Goal: Task Accomplishment & Management: Manage account settings

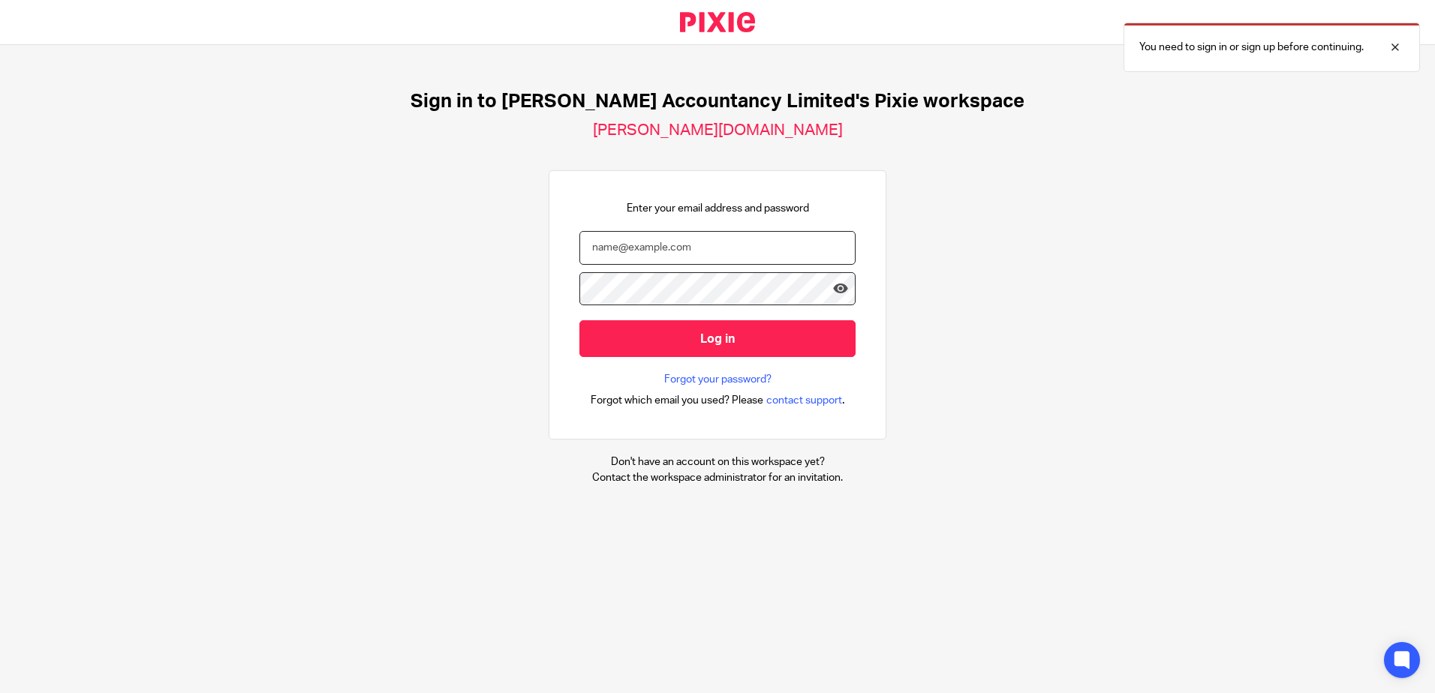
click at [618, 248] on input "email" at bounding box center [717, 248] width 276 height 34
type input "[PERSON_NAME][EMAIL_ADDRESS][DOMAIN_NAME]"
click at [579, 320] on input "Log in" at bounding box center [717, 338] width 276 height 37
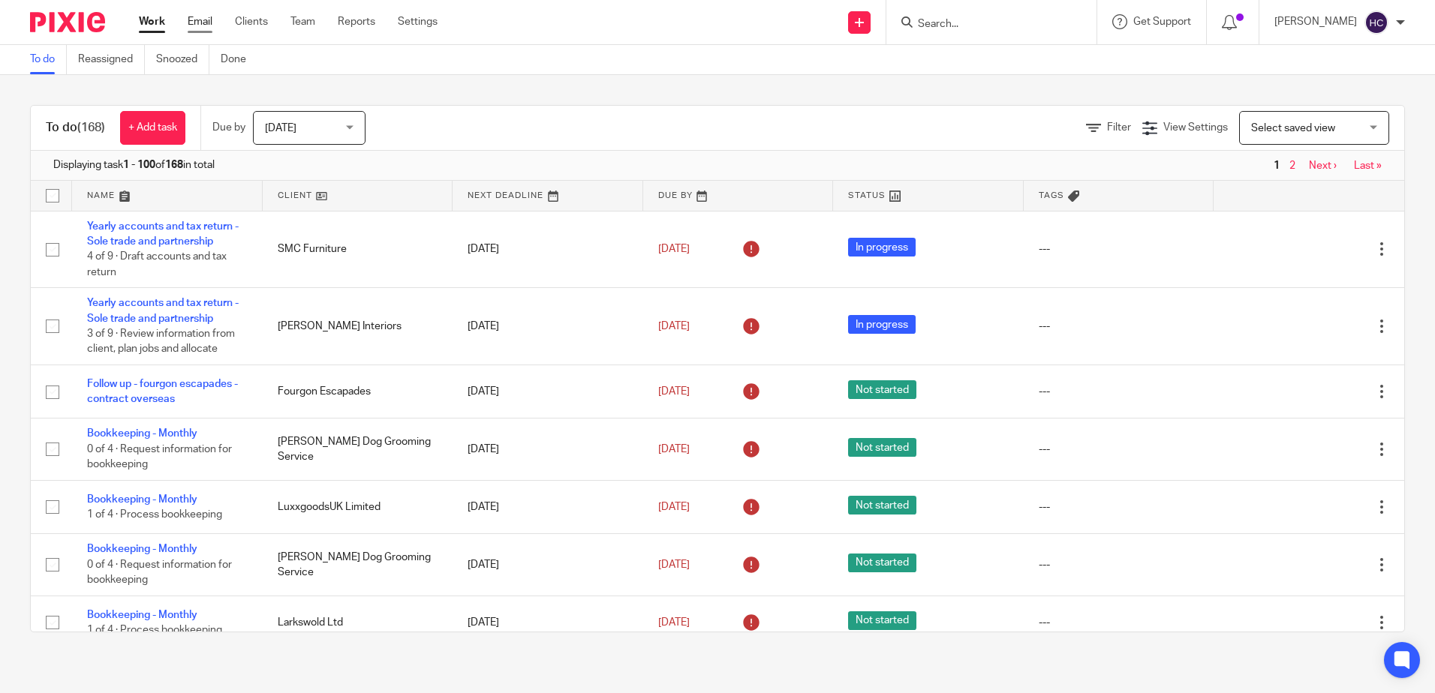
click at [190, 12] on div "Work Email Clients Team Reports Settings Work Email Clients Team Reports Settin…" at bounding box center [292, 22] width 336 height 44
click at [187, 17] on ul "Work Email Clients Team Reports Settings" at bounding box center [299, 21] width 321 height 15
click at [213, 22] on ul "Work Email Clients Team Reports Settings" at bounding box center [299, 21] width 321 height 15
click at [208, 22] on link "Email" at bounding box center [200, 21] width 25 height 15
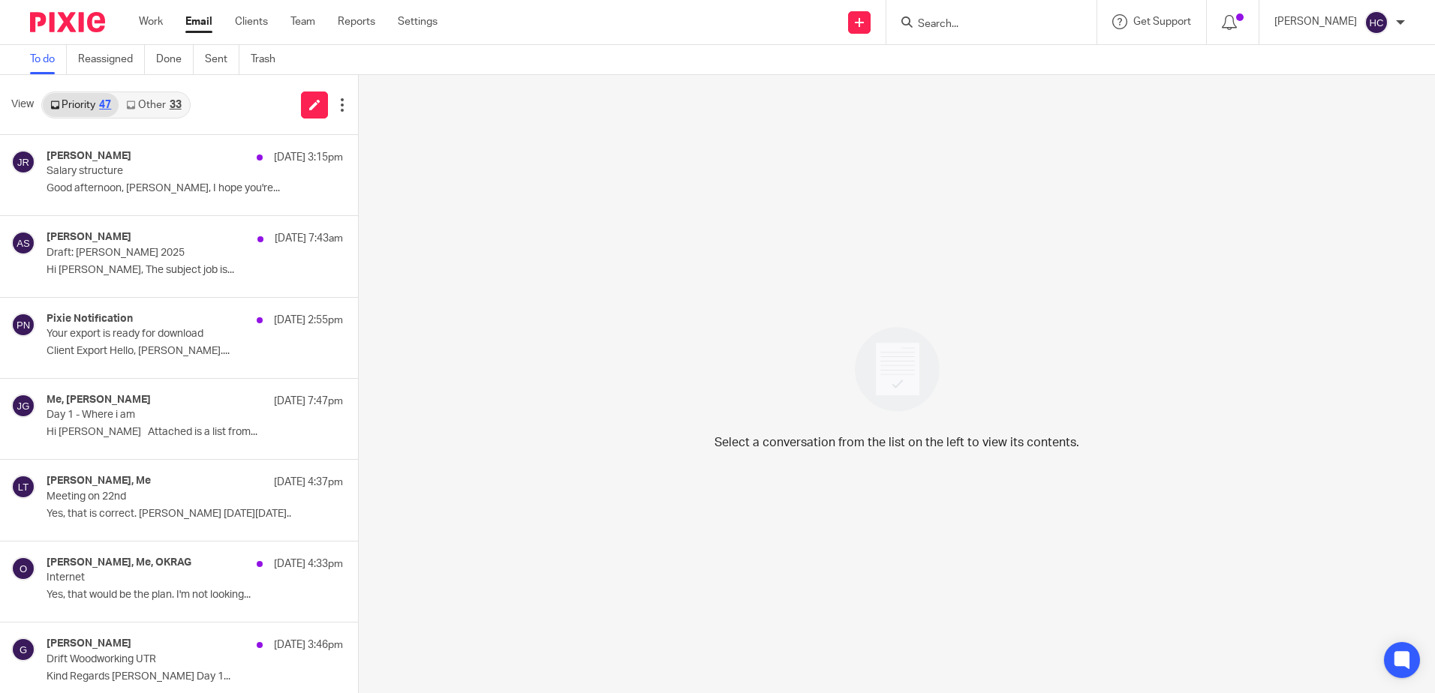
click at [171, 96] on link "Other 33" at bounding box center [154, 105] width 70 height 24
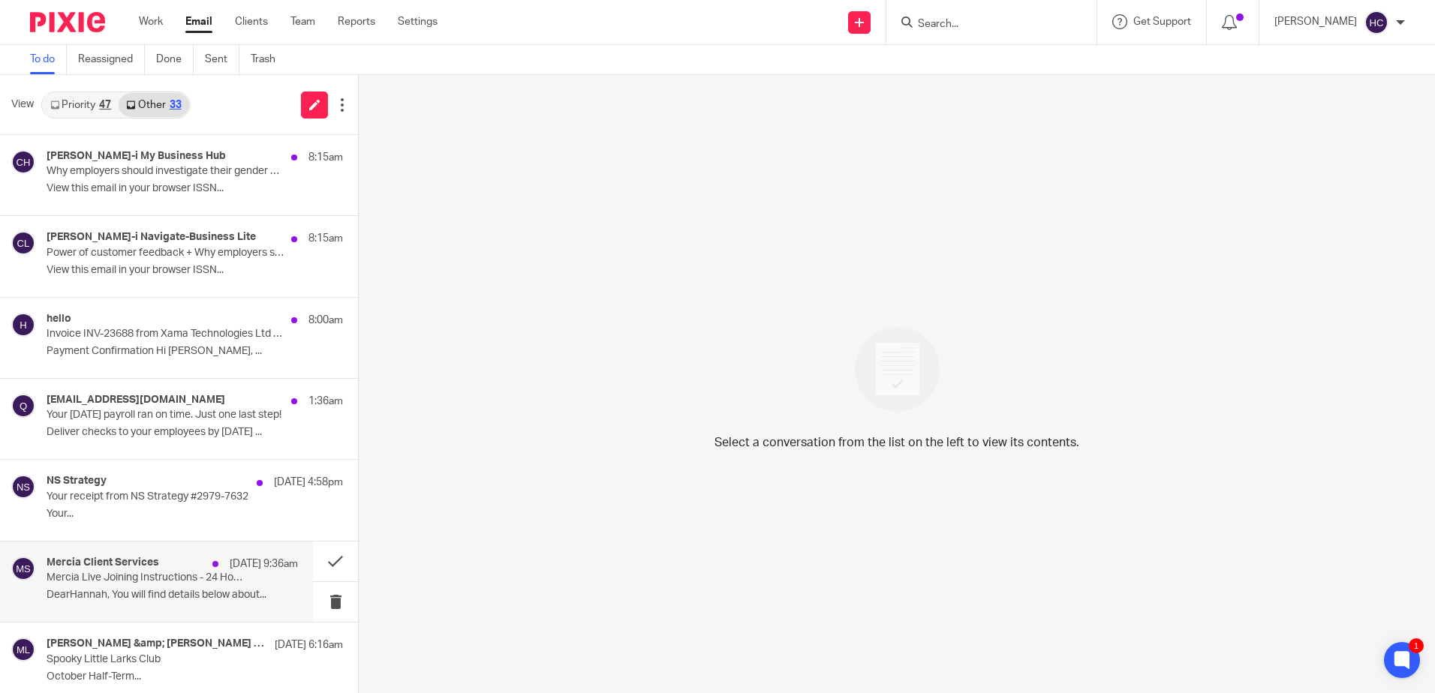
click at [188, 578] on p "Mercia Live Joining Instructions - 24 Hour Reminder" at bounding box center [147, 578] width 201 height 13
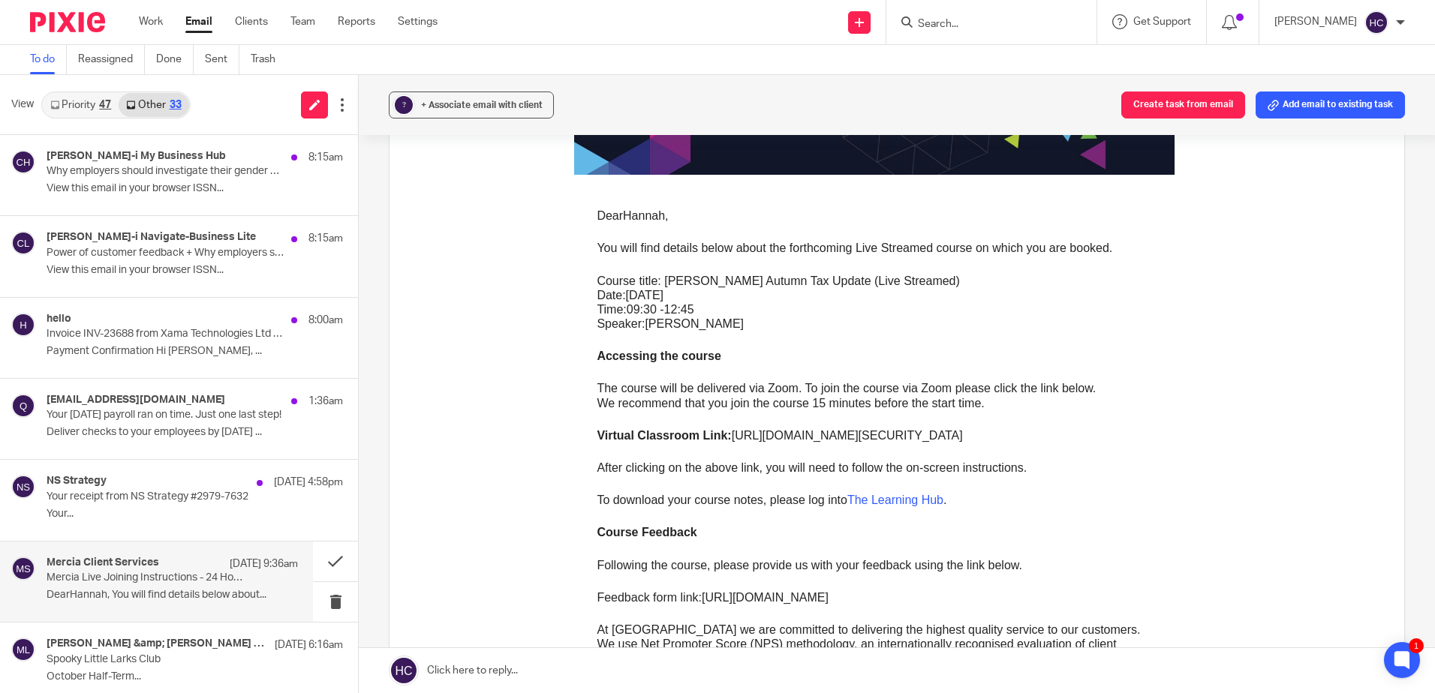
scroll to position [375, 0]
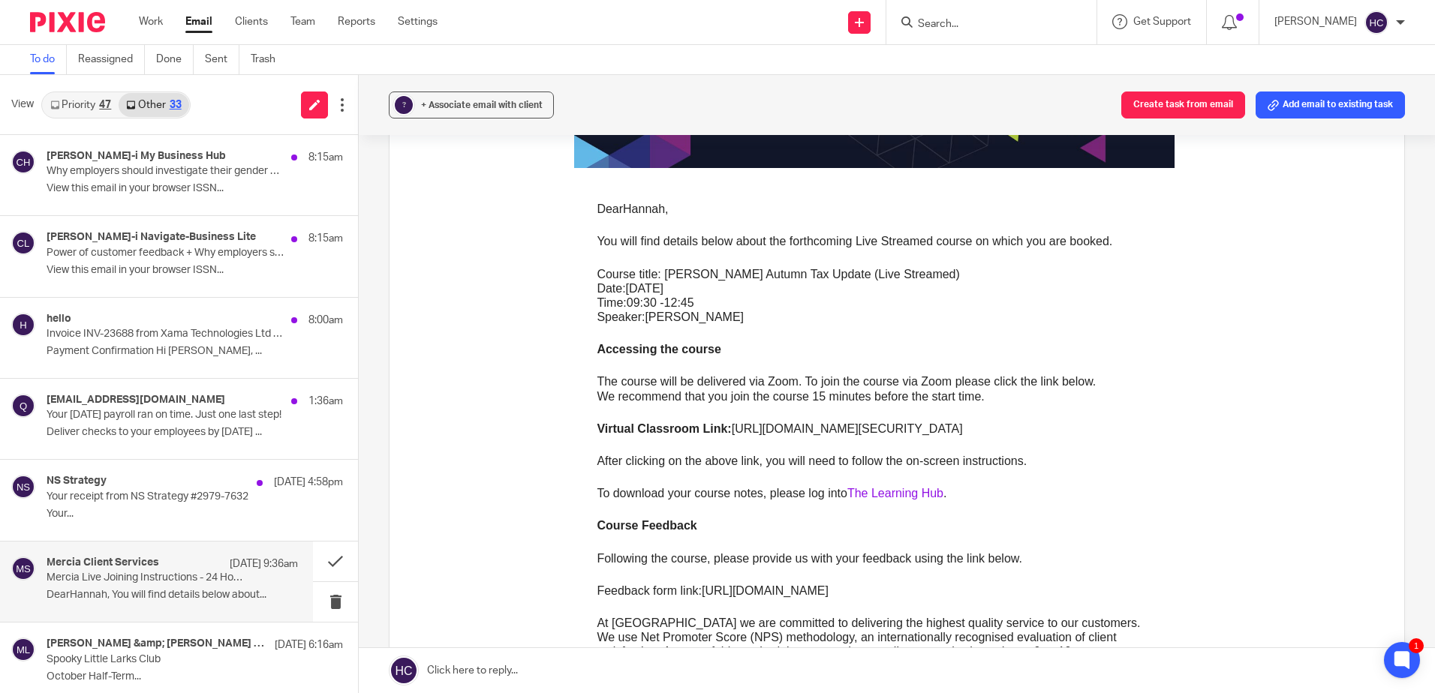
click at [881, 496] on link "The Learning Hub" at bounding box center [895, 493] width 96 height 13
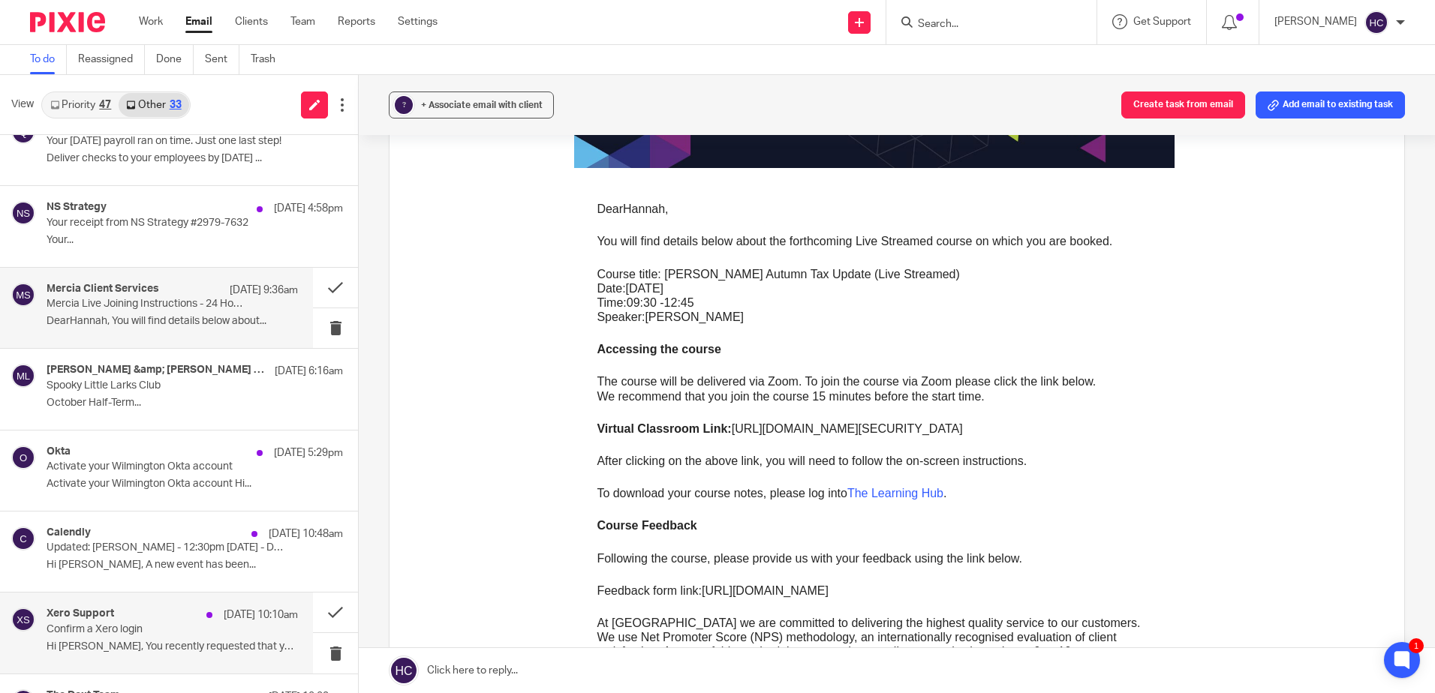
scroll to position [300, 0]
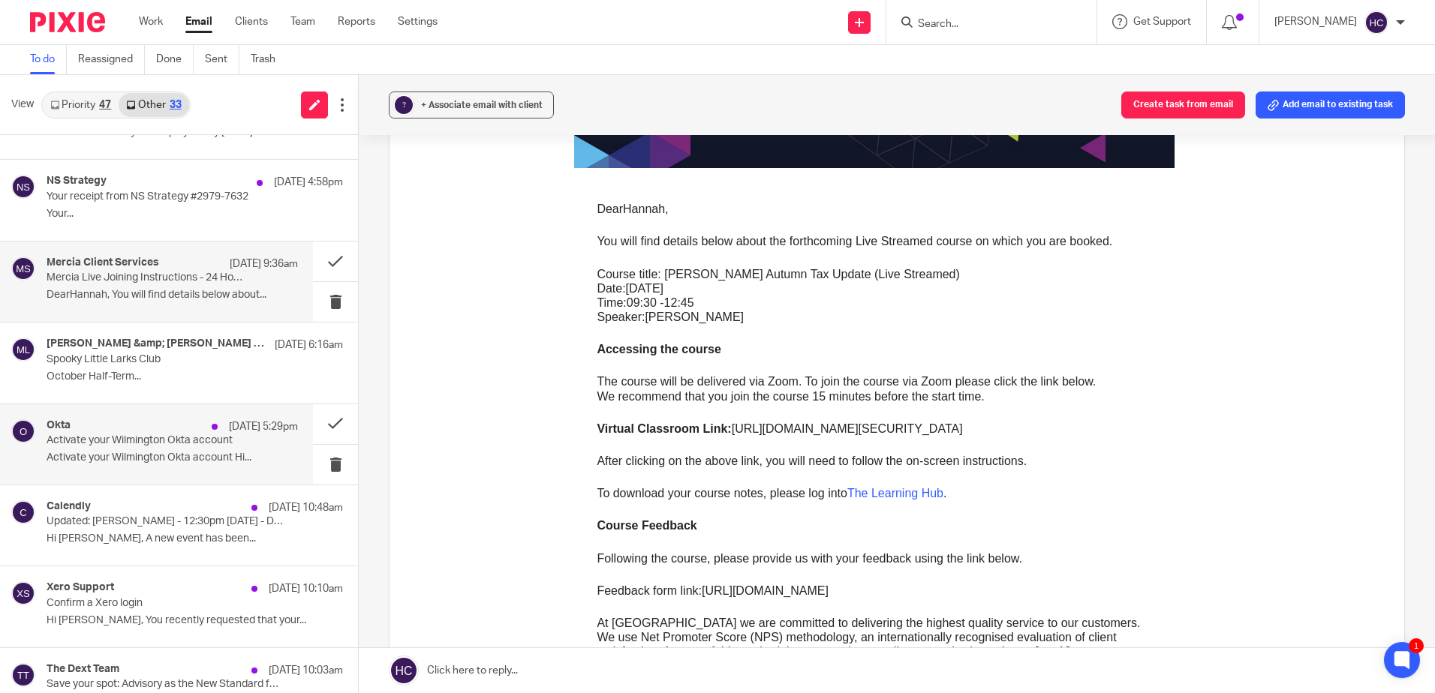
click at [119, 444] on p "Activate your Wilmington Okta account" at bounding box center [147, 441] width 201 height 13
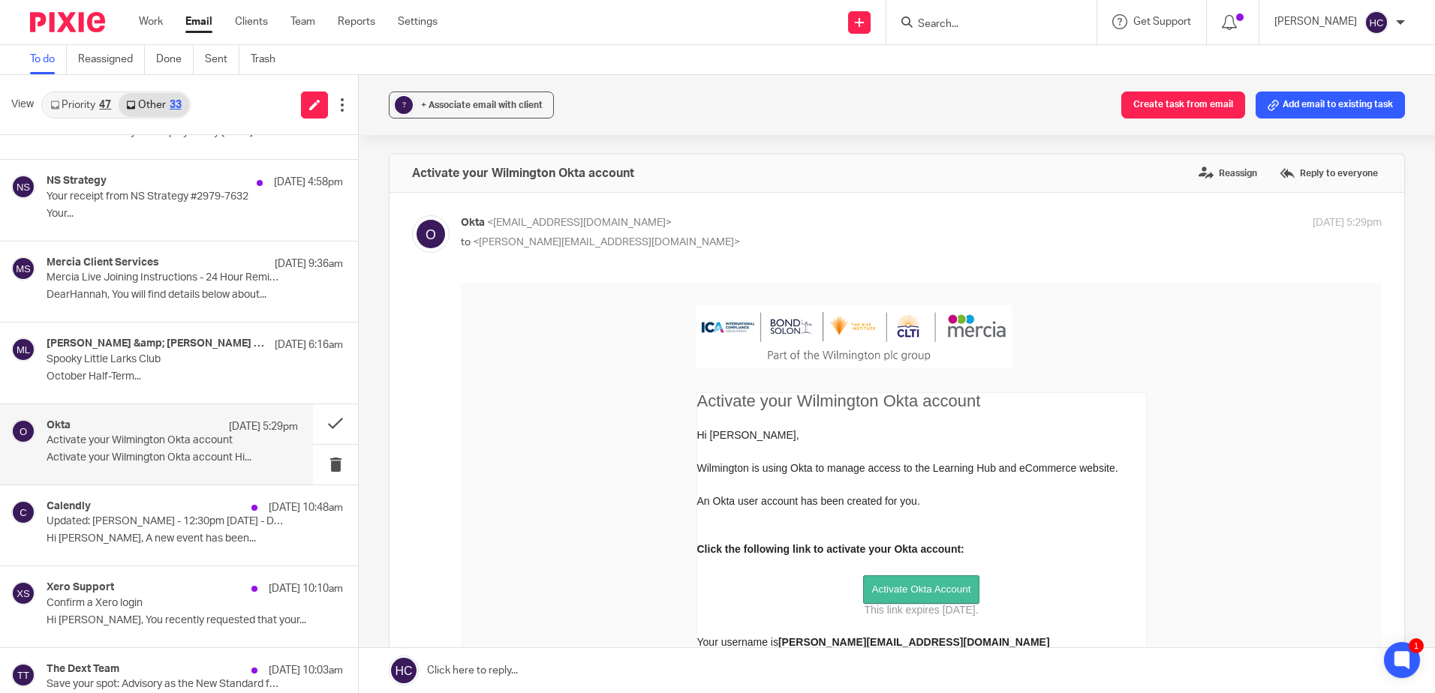
scroll to position [0, 0]
click at [952, 595] on span "Activate Okta Account" at bounding box center [920, 589] width 99 height 11
click at [172, 273] on p "Mercia Live Joining Instructions - 24 Hour Reminder" at bounding box center [147, 278] width 201 height 13
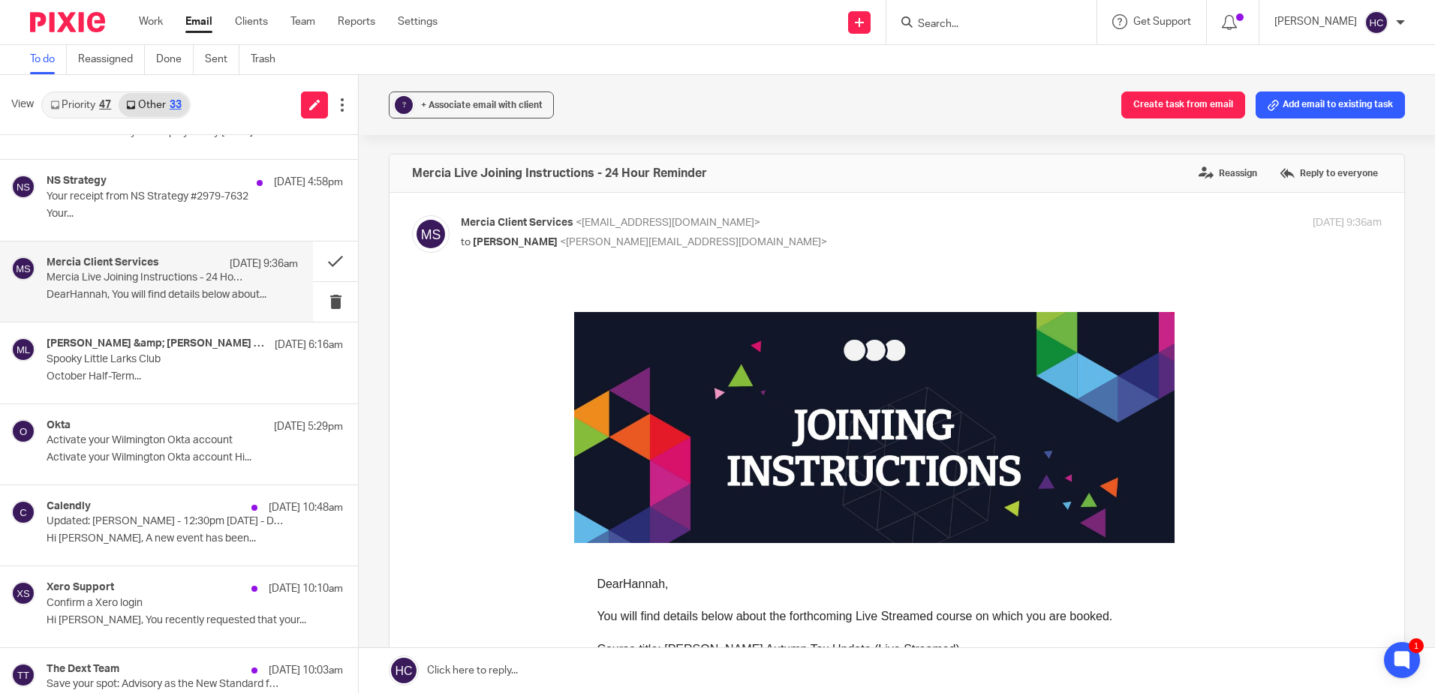
scroll to position [375, 0]
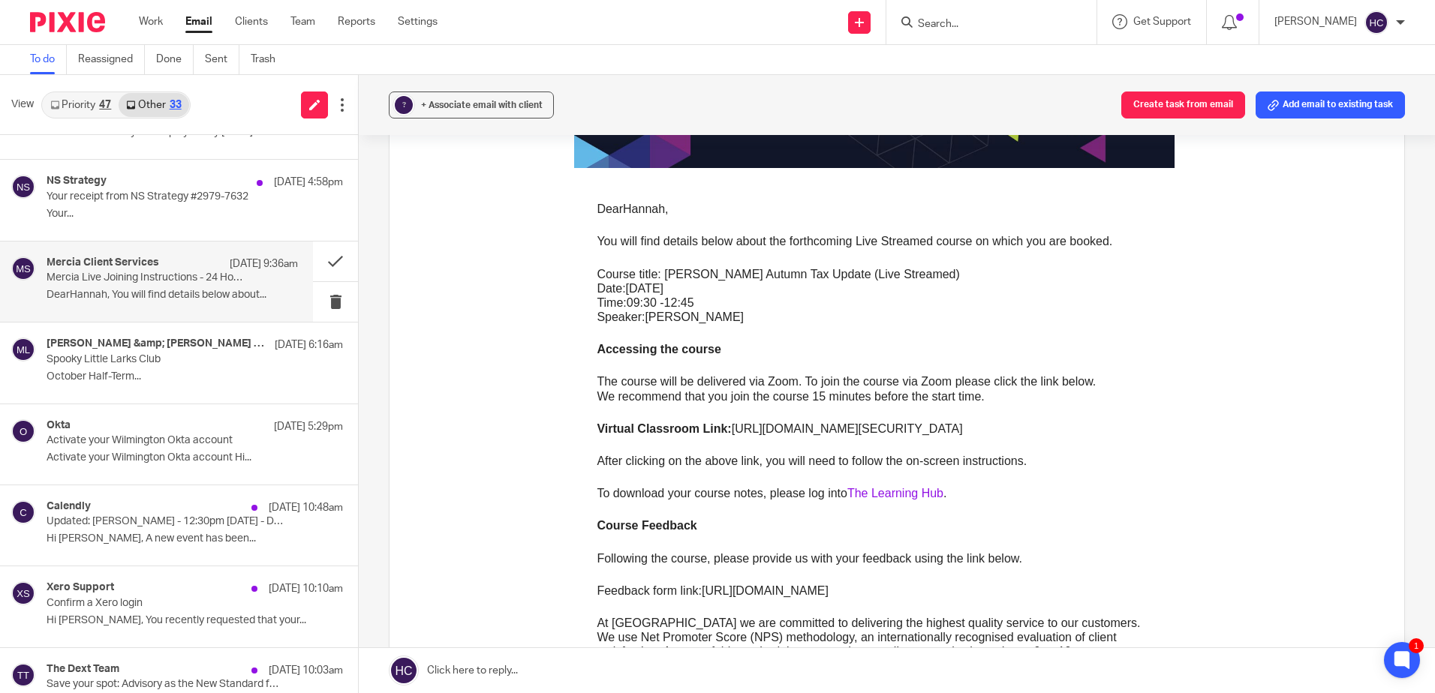
click at [916, 489] on link "The Learning Hub" at bounding box center [895, 493] width 96 height 13
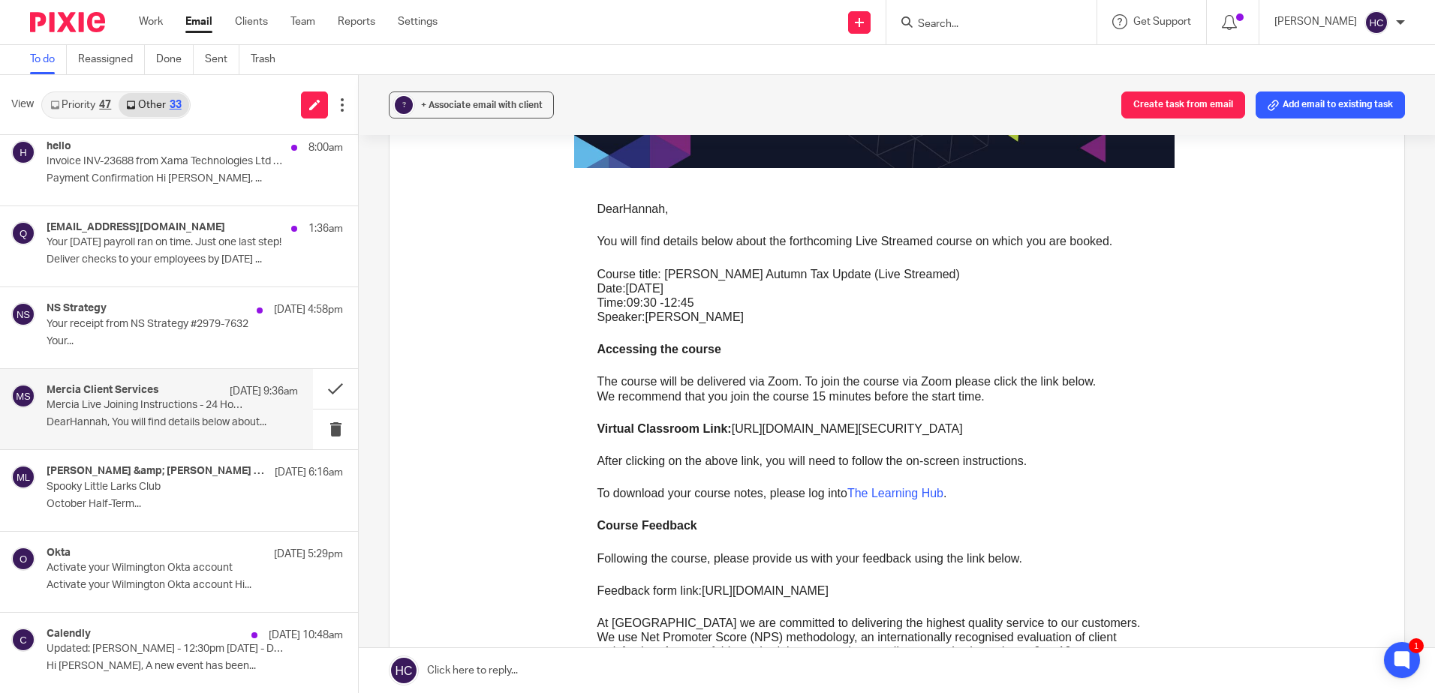
scroll to position [0, 0]
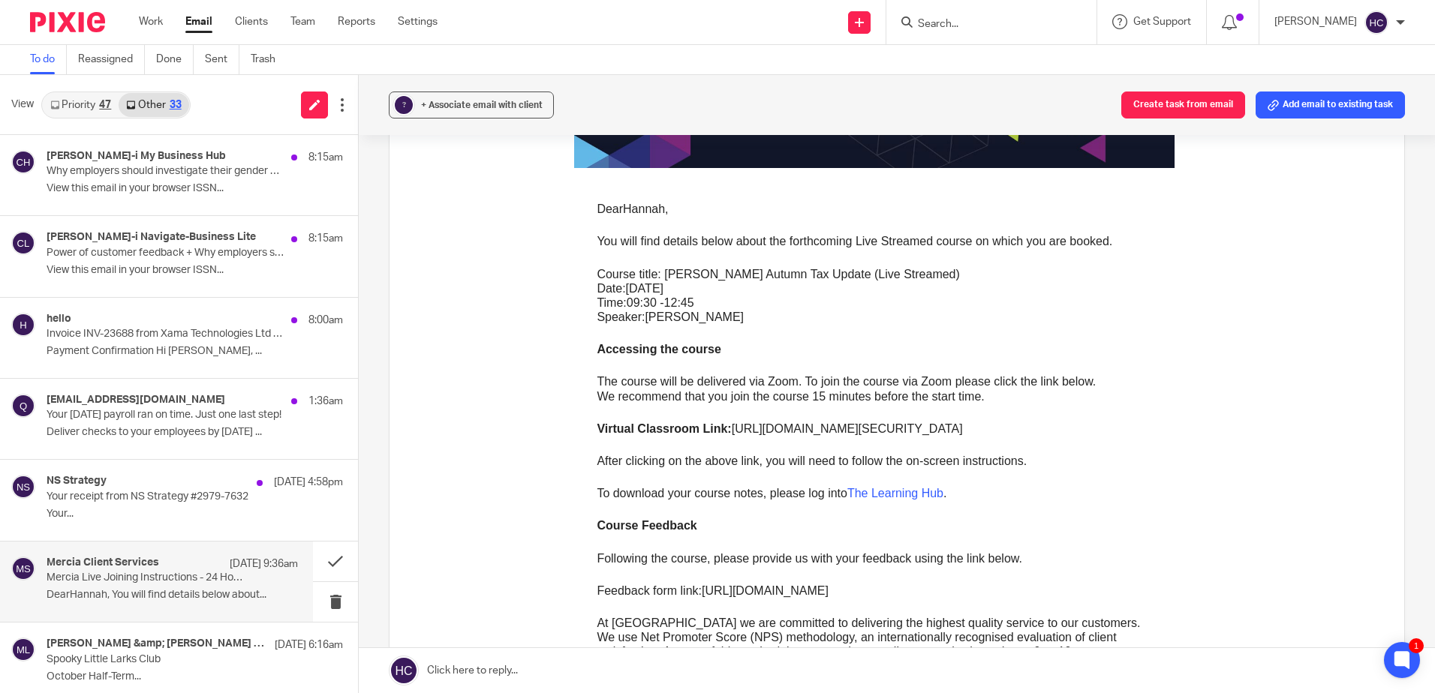
click at [104, 102] on div "47" at bounding box center [105, 105] width 12 height 11
